Goal: Task Accomplishment & Management: Complete application form

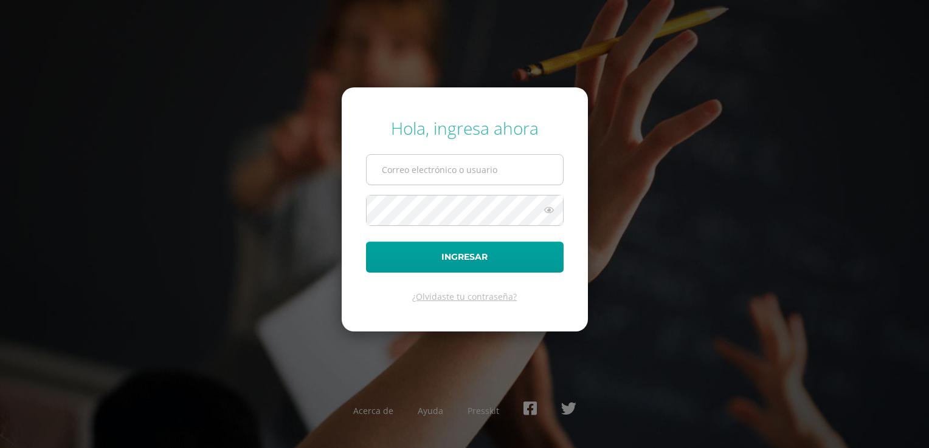
click at [424, 162] on input "text" at bounding box center [464, 170] width 196 height 30
type input "[EMAIL_ADDRESS][DOMAIN_NAME]"
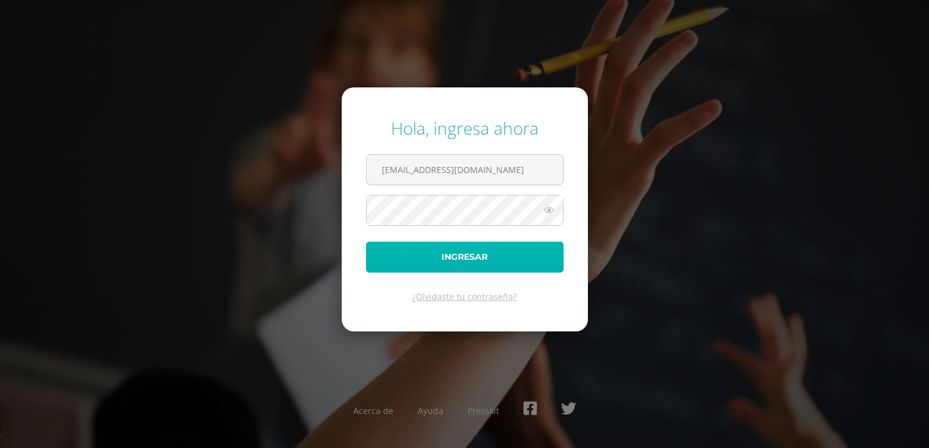
click at [484, 252] on button "Ingresar" at bounding box center [465, 257] width 198 height 31
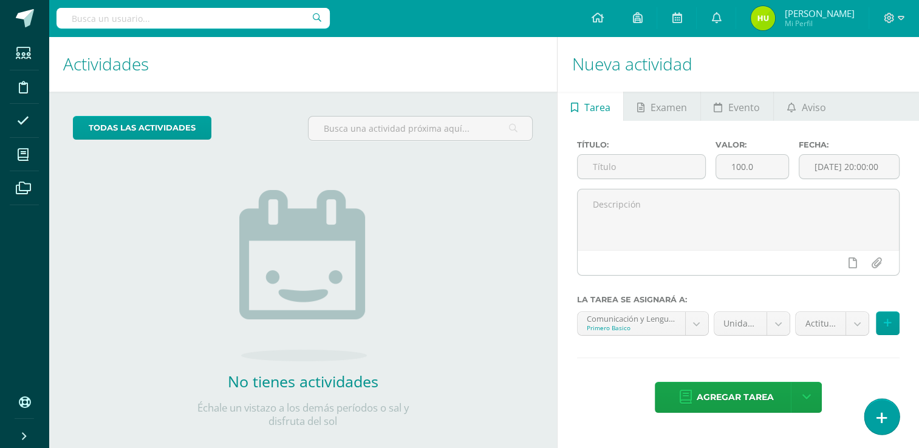
click at [892, 424] on link at bounding box center [882, 416] width 35 height 35
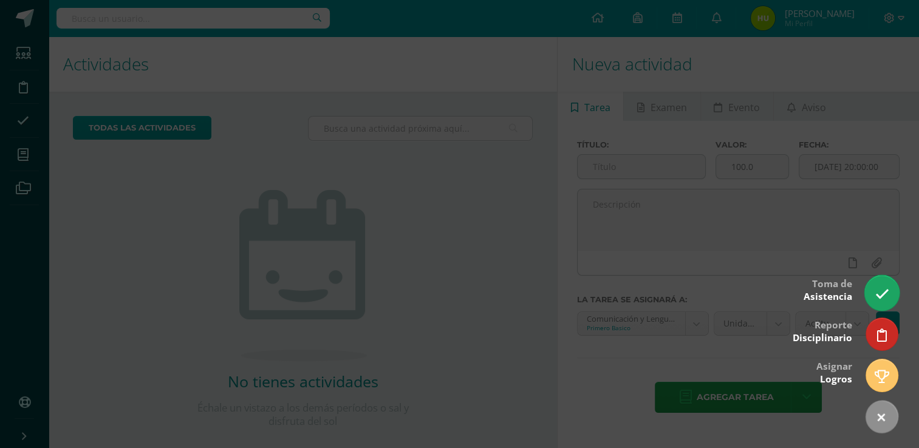
click at [882, 295] on icon at bounding box center [882, 294] width 14 height 14
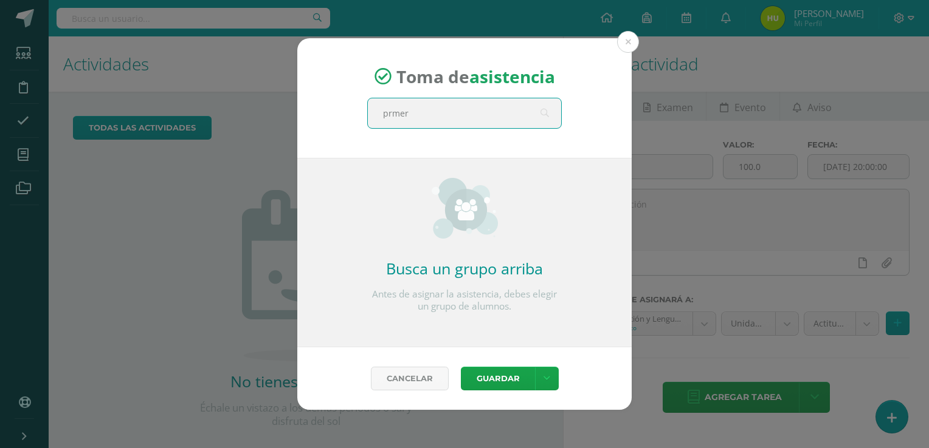
type input "prmero"
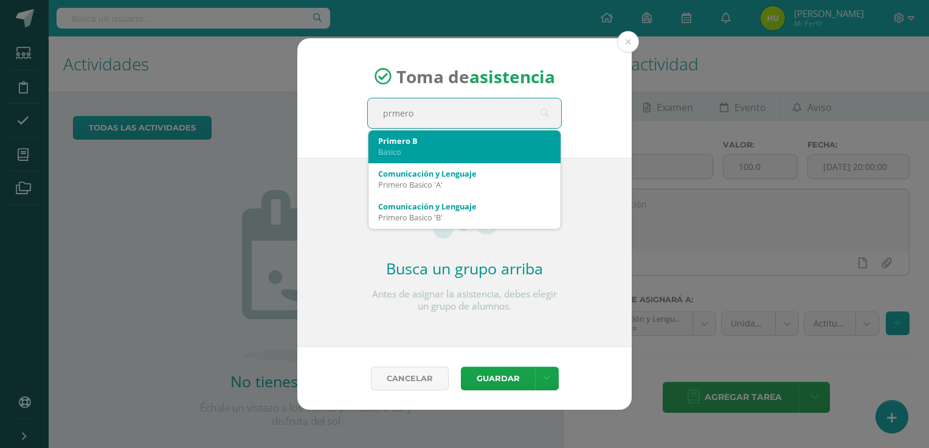
click at [404, 151] on div "Basico" at bounding box center [464, 151] width 173 height 11
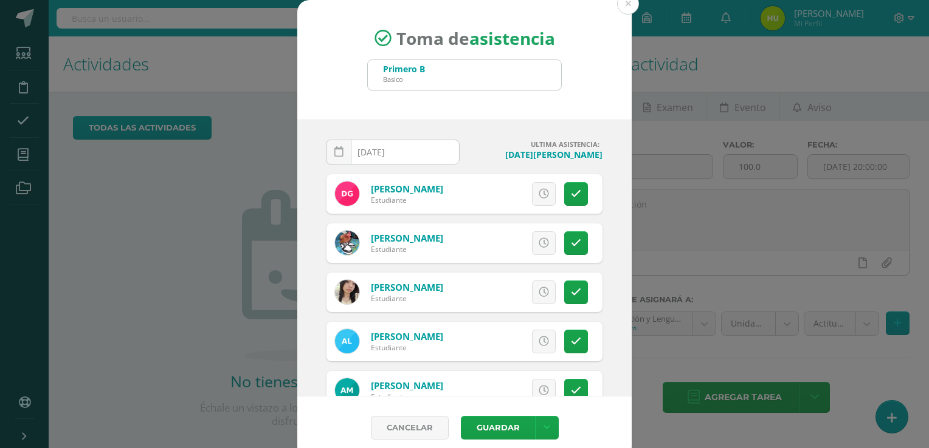
click at [404, 151] on input "2025-08-13" at bounding box center [393, 152] width 132 height 24
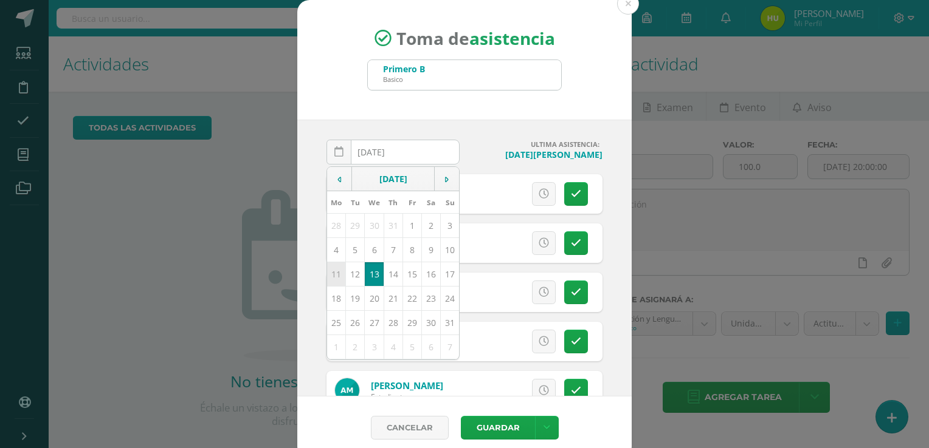
click at [327, 271] on td "11" at bounding box center [336, 274] width 19 height 24
type input "2025-08-11"
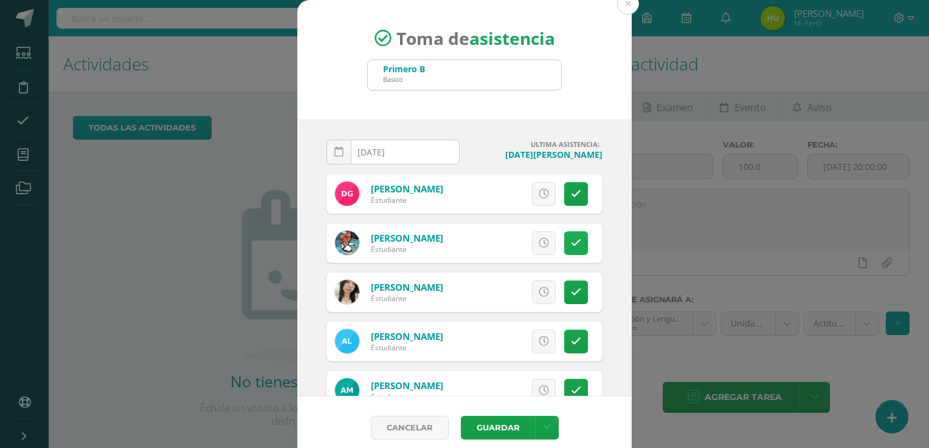
click at [567, 246] on link at bounding box center [576, 244] width 24 height 24
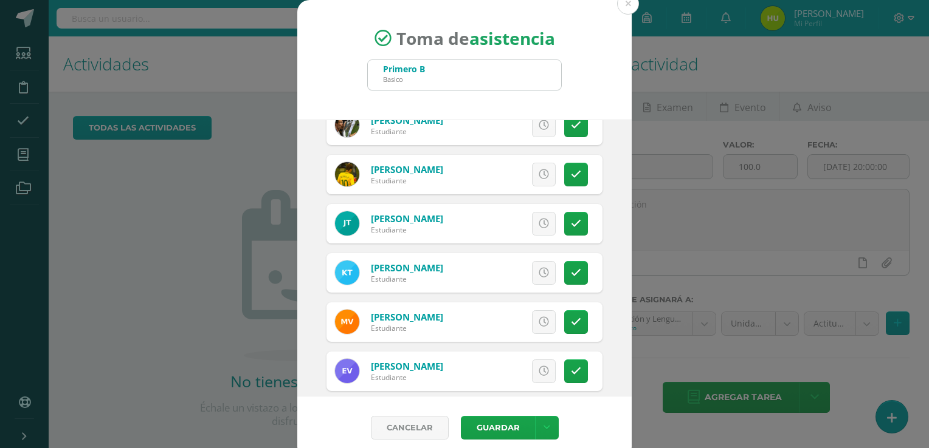
scroll to position [870, 0]
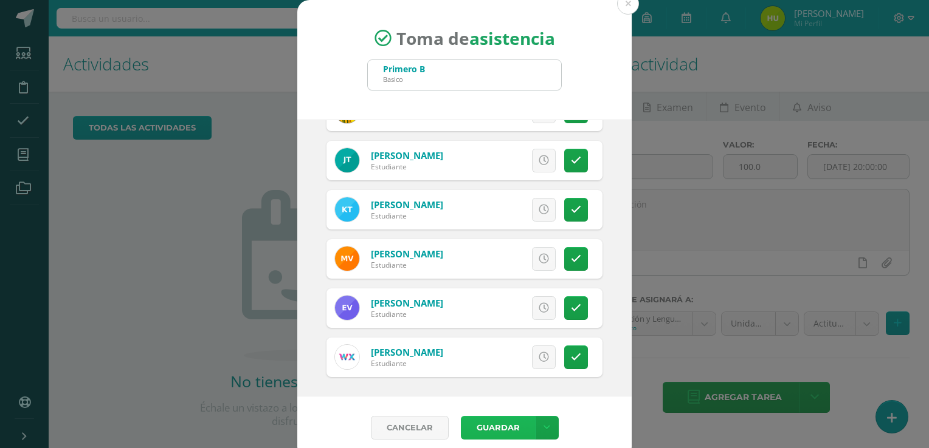
click at [488, 427] on button "Guardar" at bounding box center [498, 428] width 74 height 24
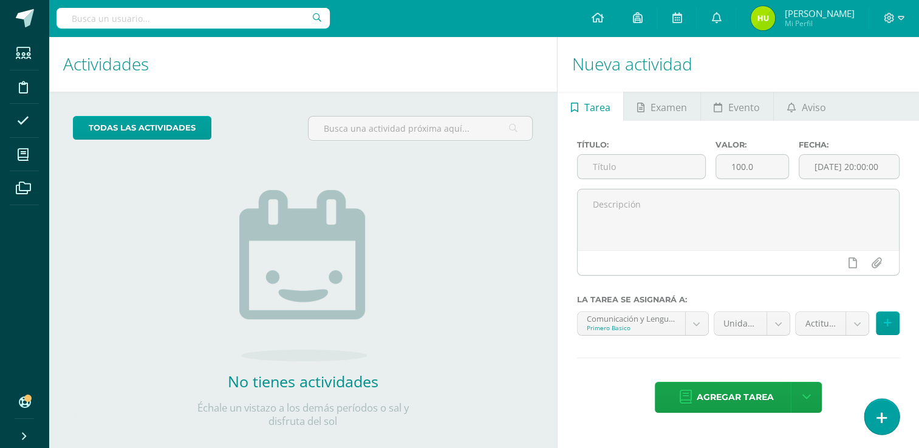
click at [885, 417] on icon at bounding box center [882, 418] width 11 height 14
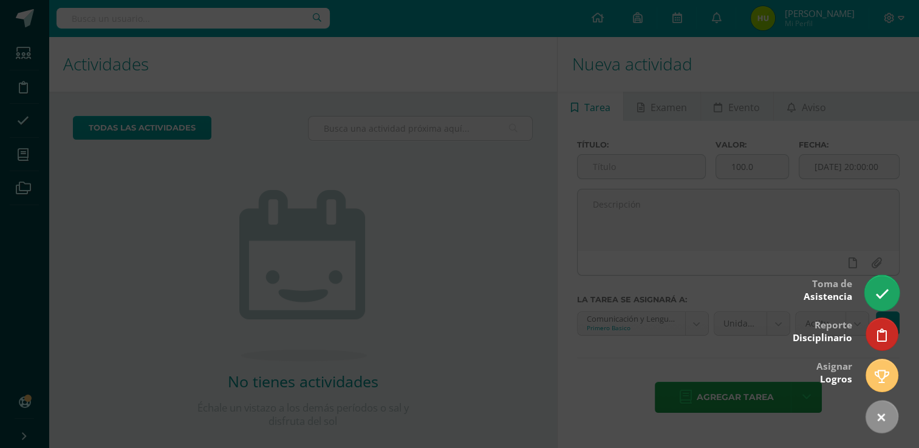
click at [883, 297] on icon at bounding box center [882, 294] width 14 height 14
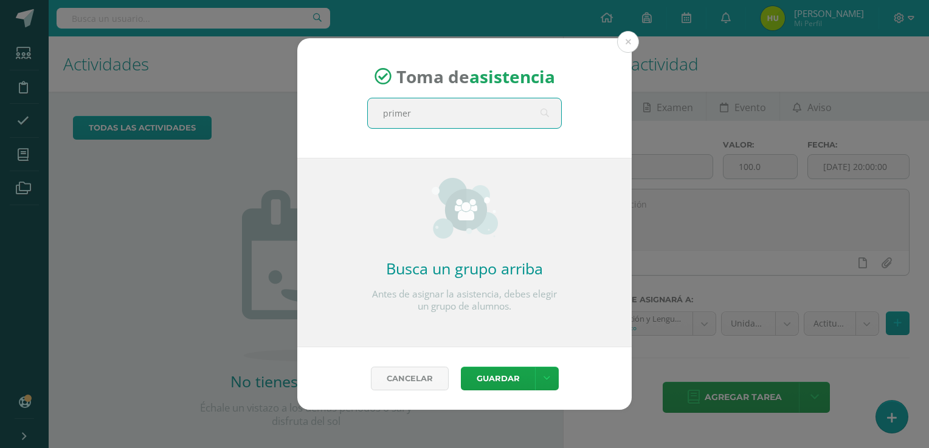
type input "primero"
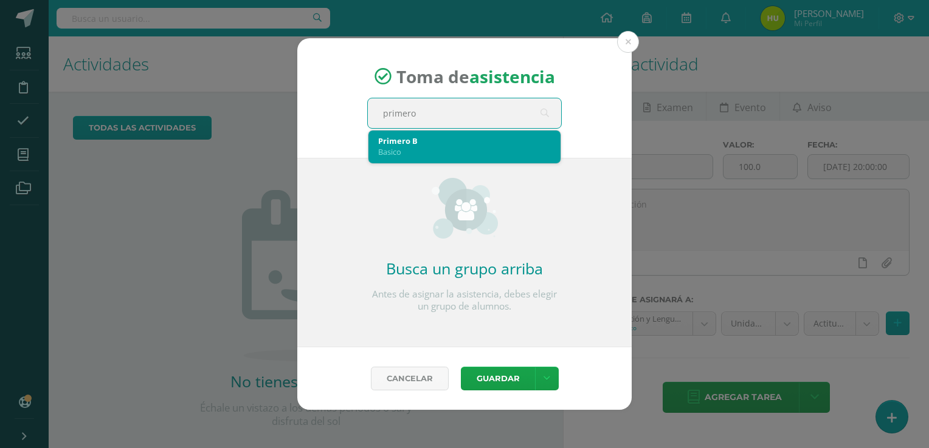
click at [418, 146] on div "Basico" at bounding box center [464, 151] width 173 height 11
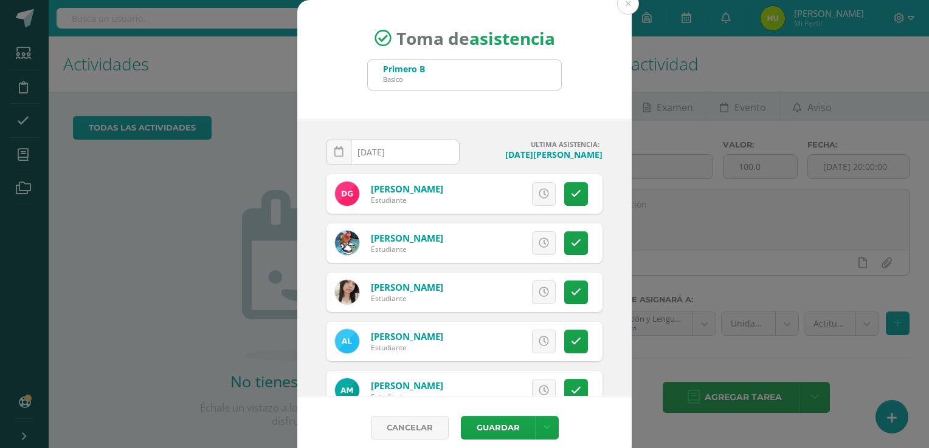
click at [615, 166] on div "2025-08-13 August, 2025 Mo Tu We Th Fr Sa Su 28 29 30 31 1 2 3 4 5 6 7 8 9 10 1…" at bounding box center [464, 258] width 334 height 277
click at [437, 154] on input "[DATE]" at bounding box center [393, 152] width 132 height 24
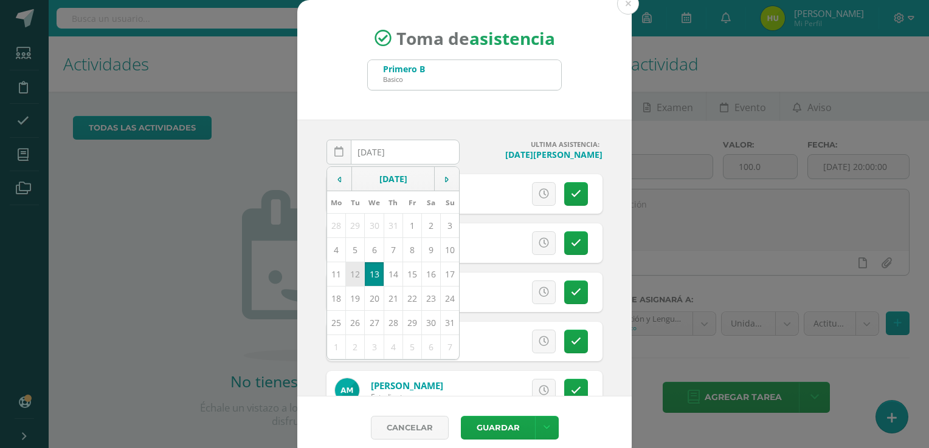
click at [351, 273] on td "12" at bounding box center [355, 274] width 19 height 24
type input "2025-08-12"
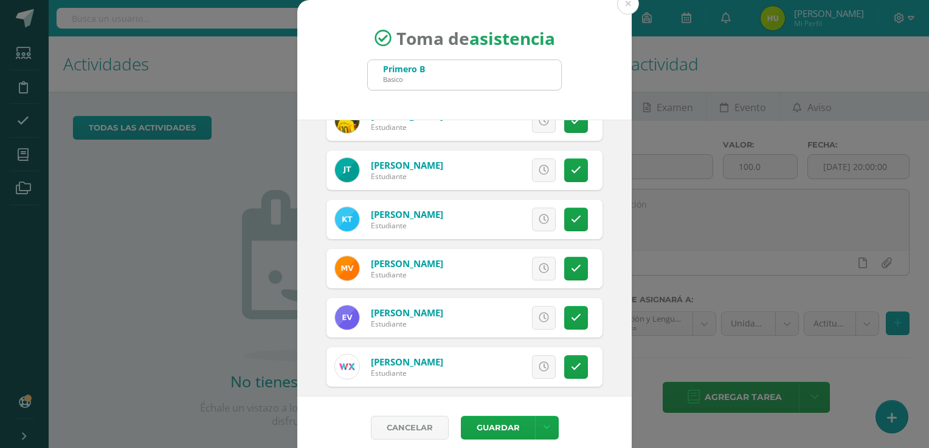
scroll to position [870, 0]
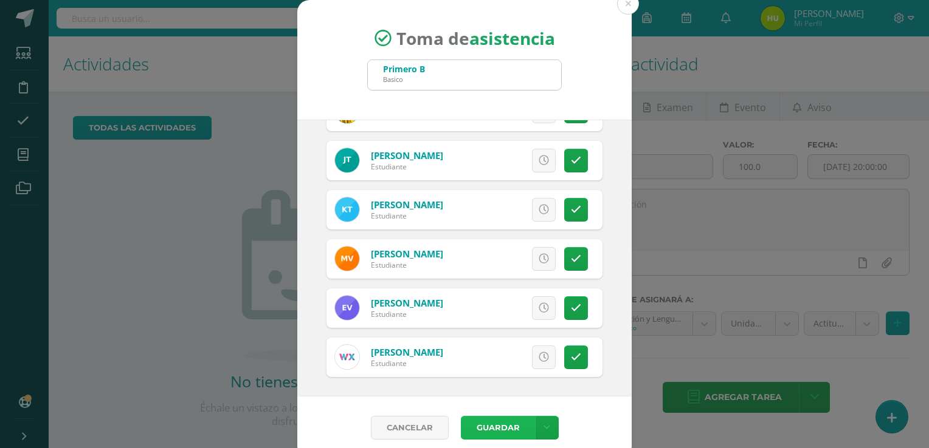
click at [493, 424] on button "Guardar" at bounding box center [498, 428] width 74 height 24
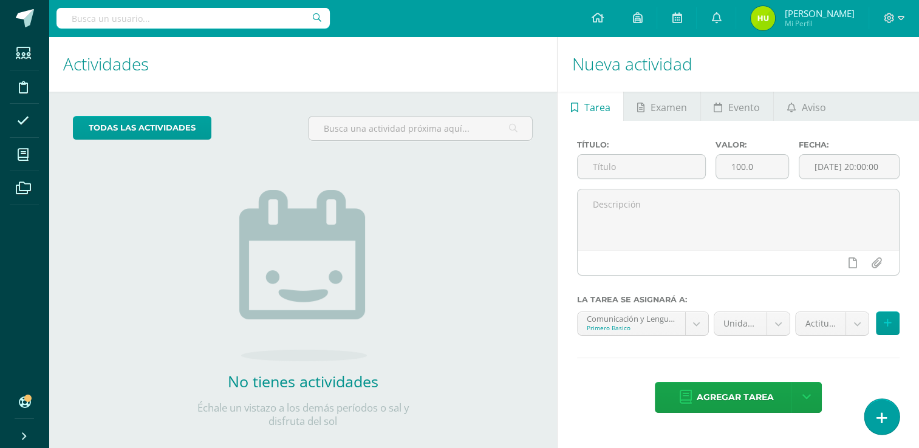
click at [877, 419] on icon at bounding box center [882, 418] width 11 height 14
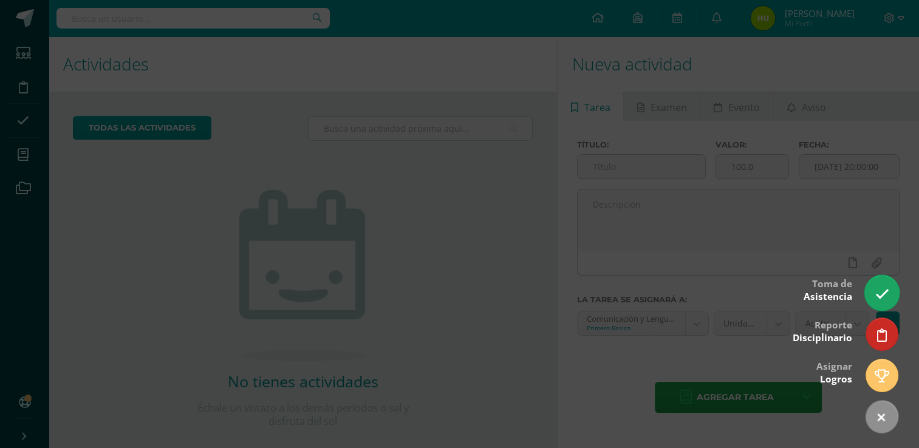
click at [886, 297] on icon at bounding box center [882, 294] width 14 height 14
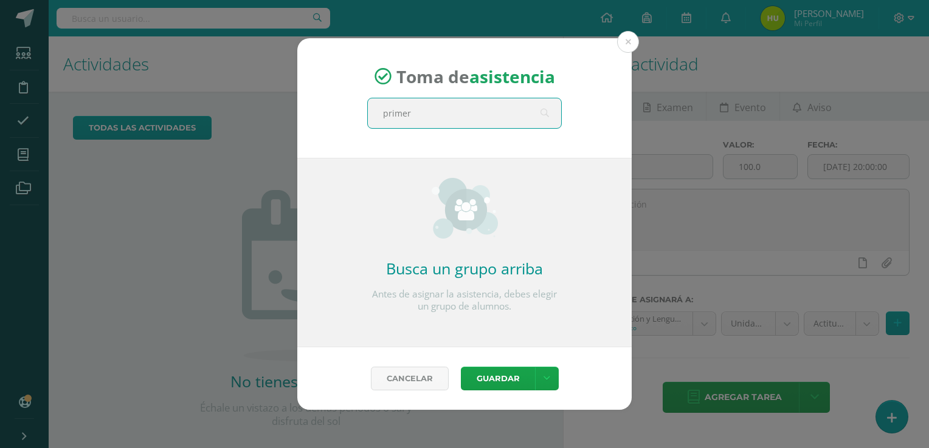
type input "primero"
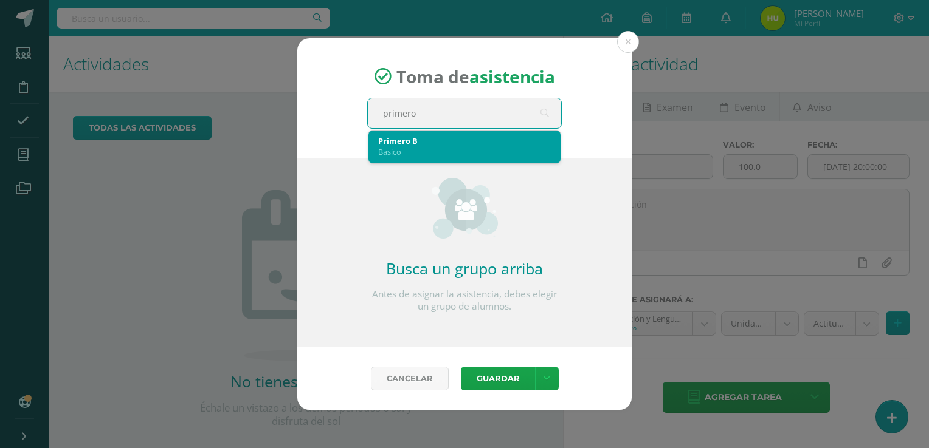
click at [495, 137] on div "Primero B" at bounding box center [464, 141] width 173 height 11
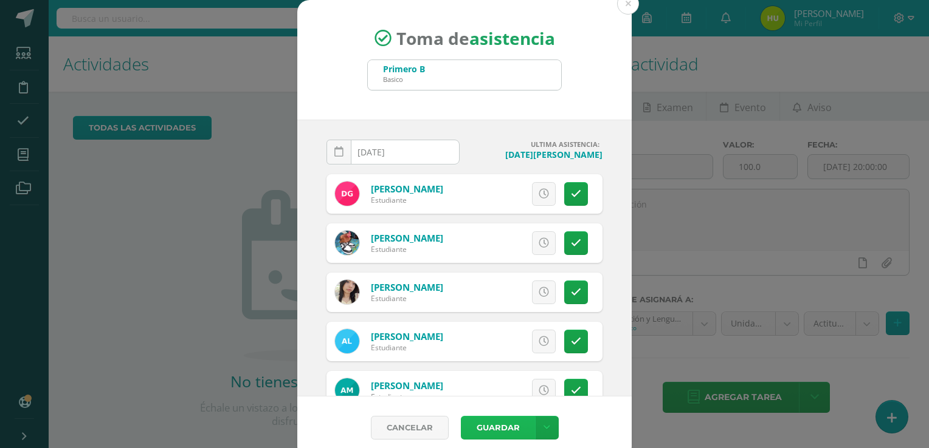
click at [491, 429] on button "Guardar" at bounding box center [498, 428] width 74 height 24
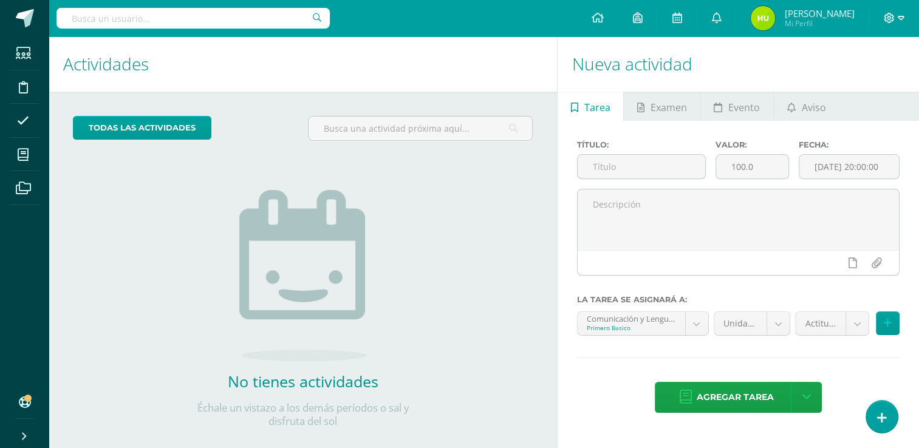
click at [901, 18] on icon at bounding box center [901, 18] width 7 height 11
click at [862, 81] on span "Cerrar sesión" at bounding box center [862, 83] width 55 height 12
